Goal: Task Accomplishment & Management: Manage account settings

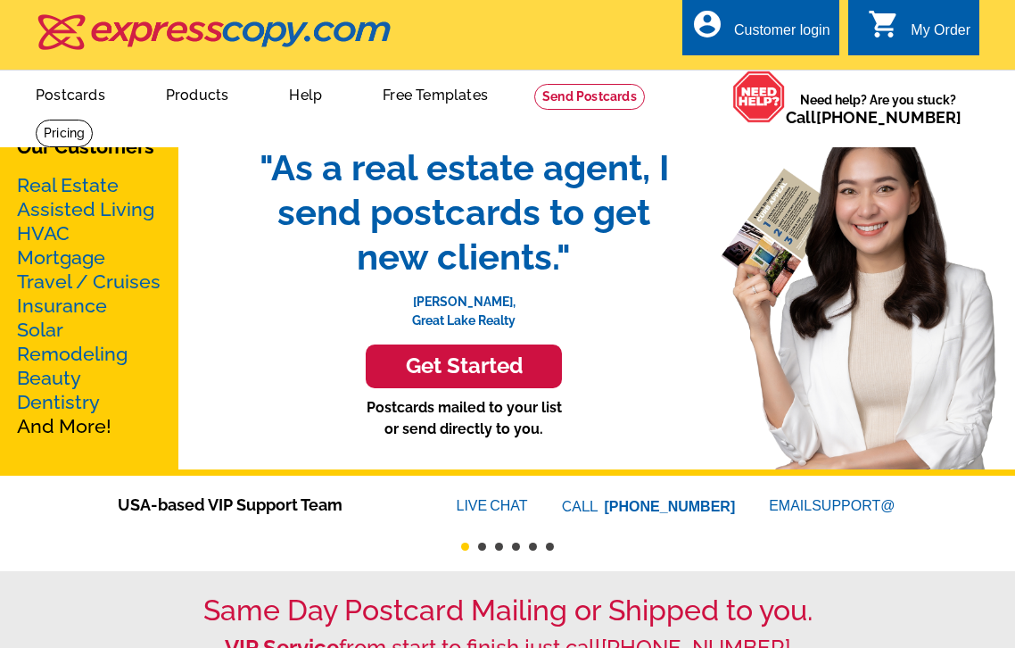
click at [778, 32] on div "Customer login" at bounding box center [782, 34] width 96 height 25
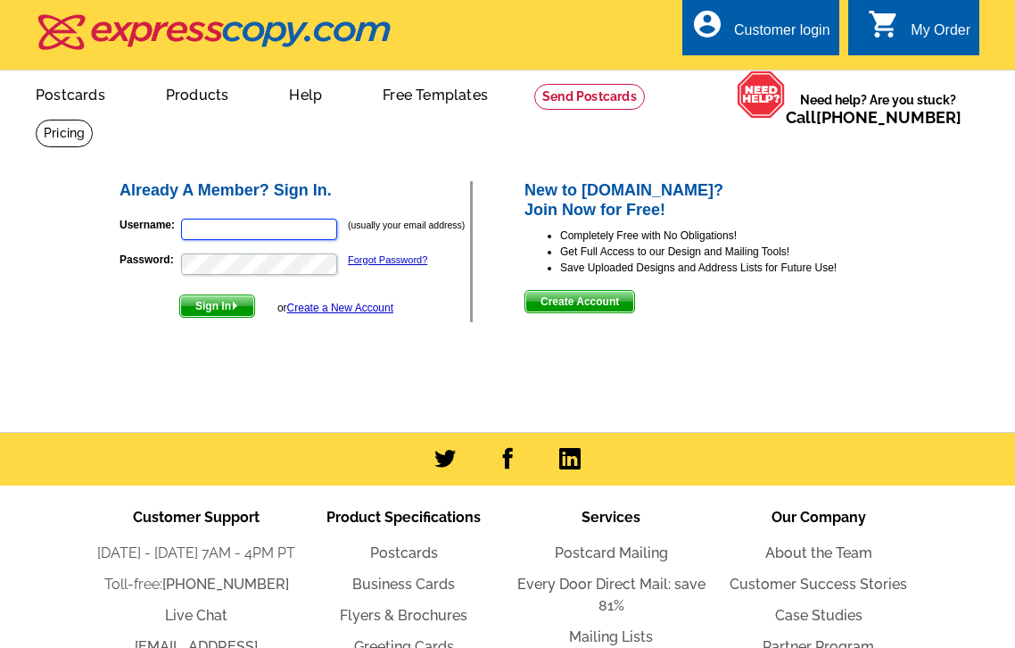
type input "teamhillard@gmail.com"
click at [214, 309] on span "Sign In" at bounding box center [217, 305] width 74 height 21
